Goal: Information Seeking & Learning: Learn about a topic

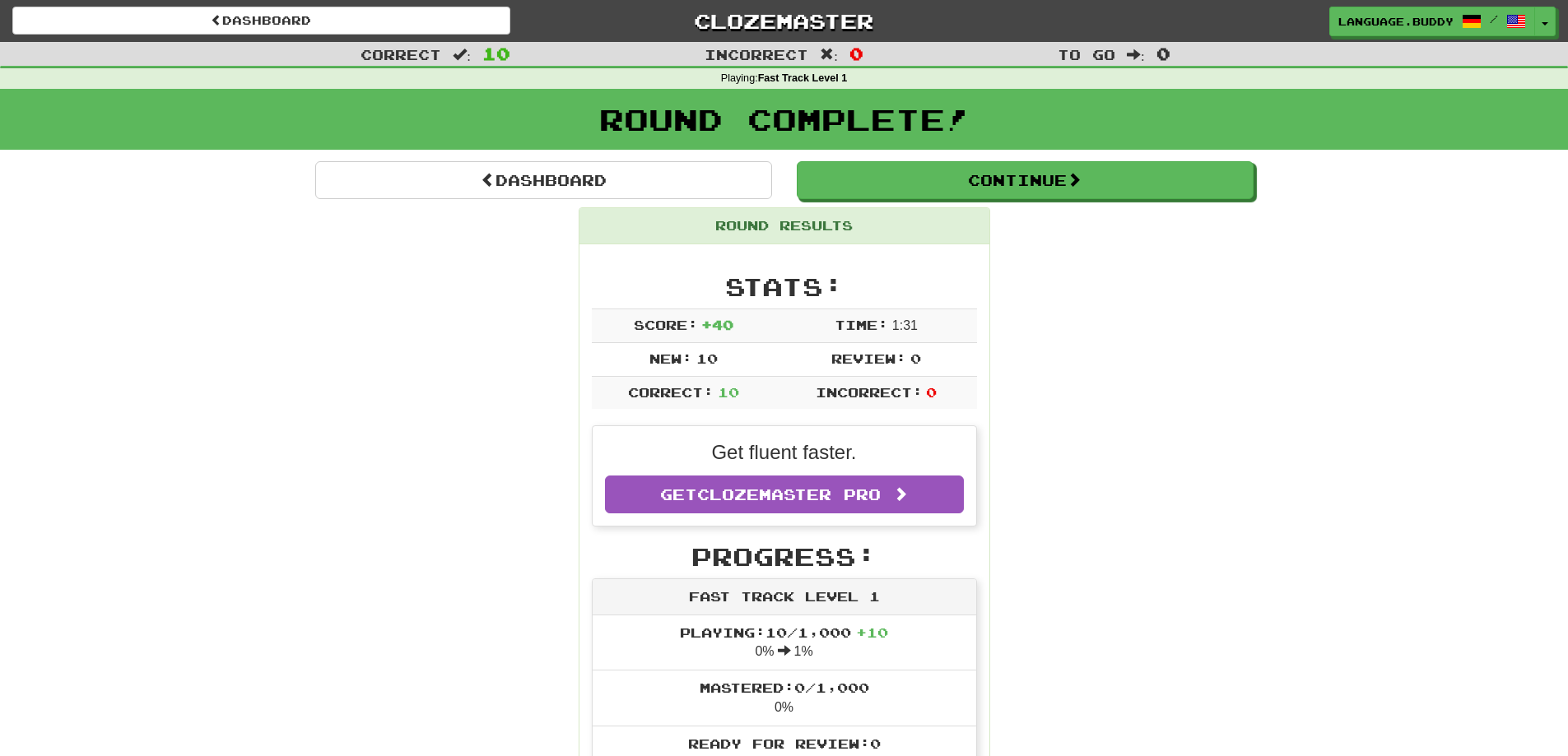
click at [771, 51] on span "Incorrect" at bounding box center [756, 55] width 104 height 17
click at [755, 78] on div "Playing : Fast Track Level 1" at bounding box center [784, 79] width 1568 height 15
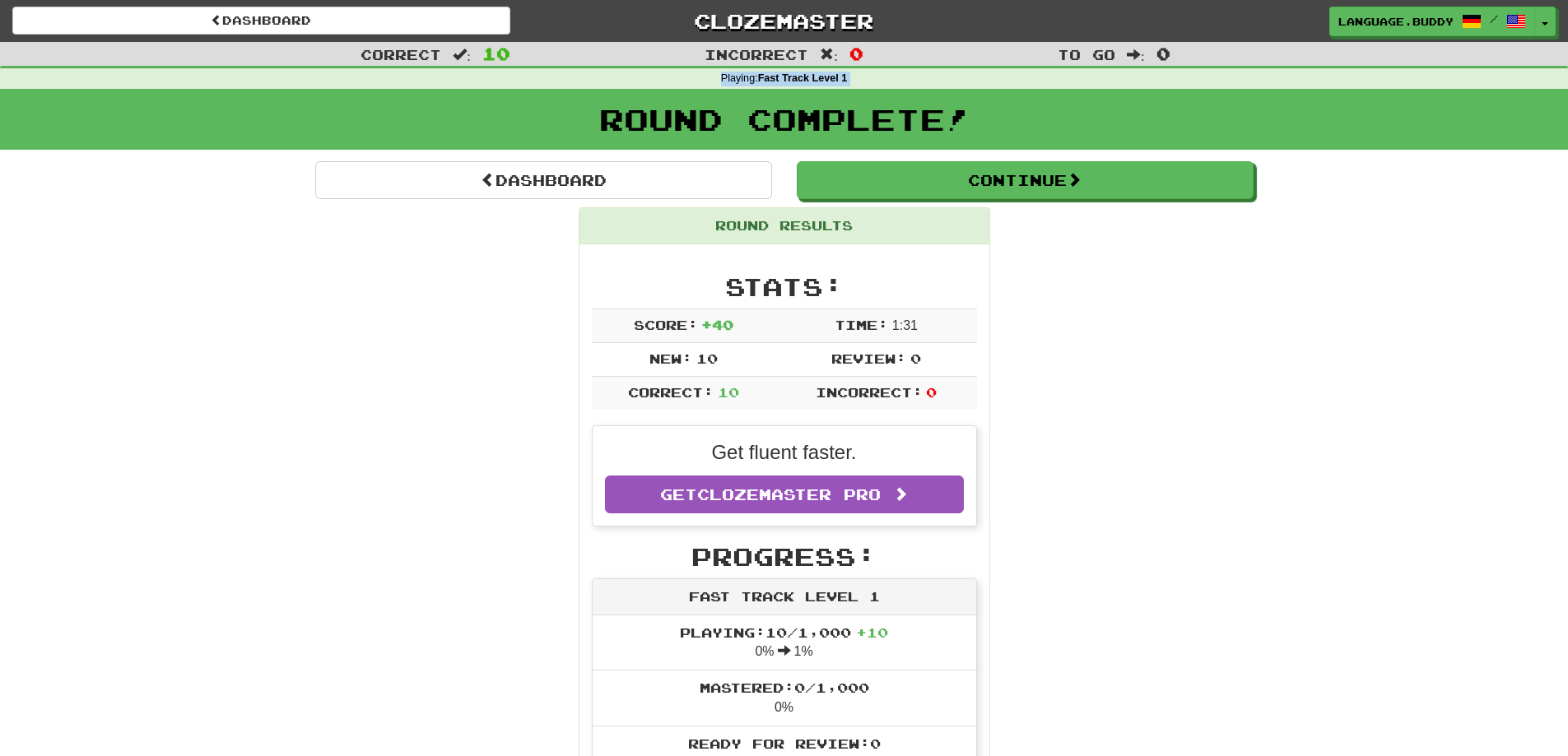
click at [755, 78] on div "Playing : Fast Track Level 1" at bounding box center [784, 79] width 1568 height 15
click at [735, 85] on div "Playing : Fast Track Level 1" at bounding box center [784, 79] width 1568 height 15
